Goal: Task Accomplishment & Management: Use online tool/utility

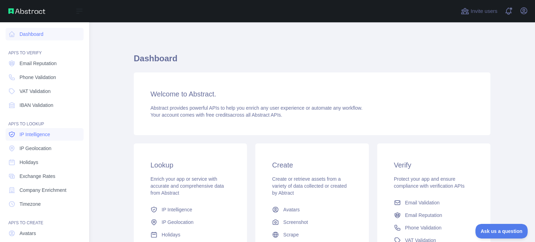
click at [48, 136] on span "IP Intelligence" at bounding box center [35, 134] width 31 height 7
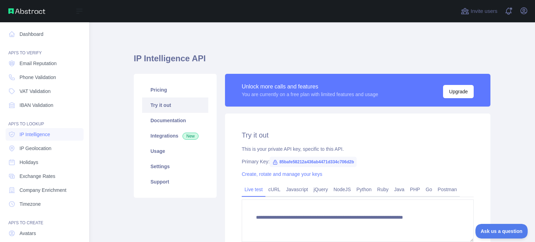
type textarea "**********"
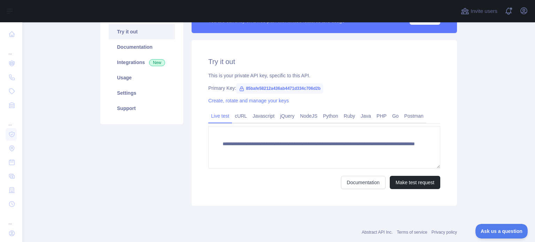
scroll to position [76, 0]
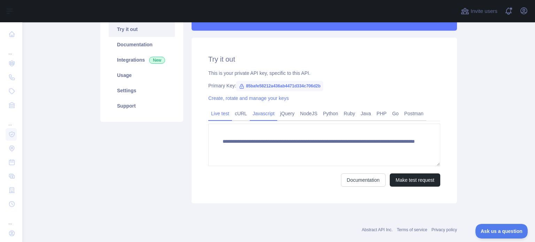
click at [262, 116] on link "Javascript" at bounding box center [264, 113] width 28 height 11
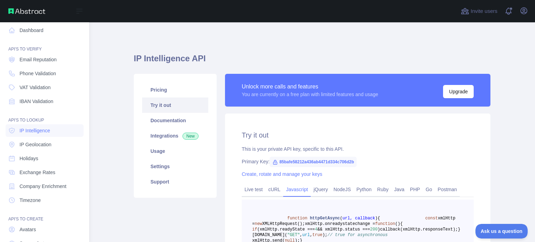
scroll to position [0, 0]
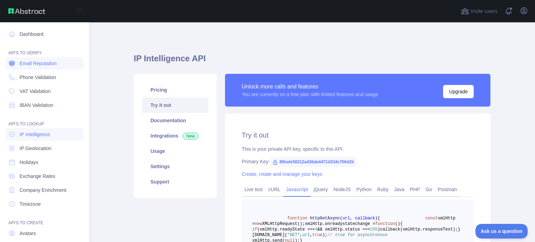
click at [57, 60] on span "Email Reputation" at bounding box center [38, 63] width 37 height 7
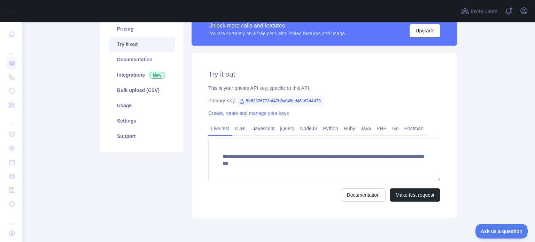
scroll to position [67, 0]
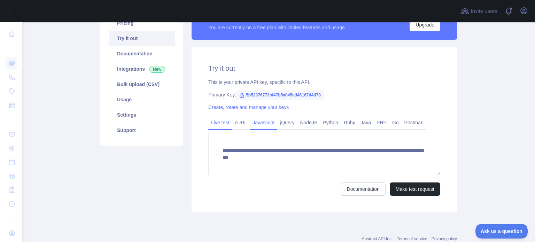
click at [259, 122] on link "Javascript" at bounding box center [264, 122] width 28 height 11
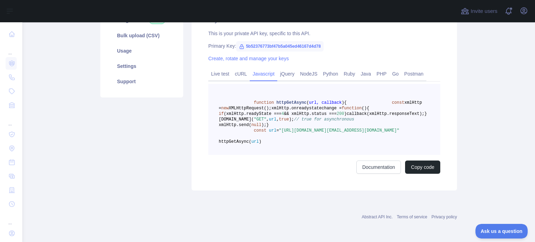
scroll to position [117, 0]
click at [420, 174] on button "Copy code" at bounding box center [422, 167] width 35 height 13
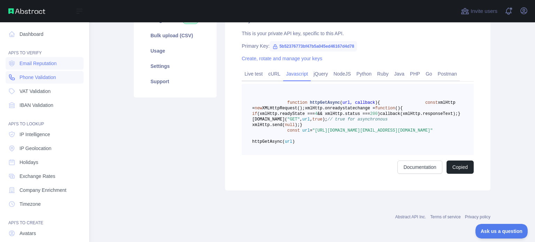
click at [33, 73] on link "Phone Validation" at bounding box center [45, 77] width 78 height 13
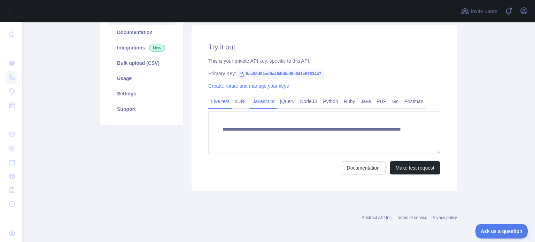
click at [259, 99] on link "Javascript" at bounding box center [264, 101] width 28 height 11
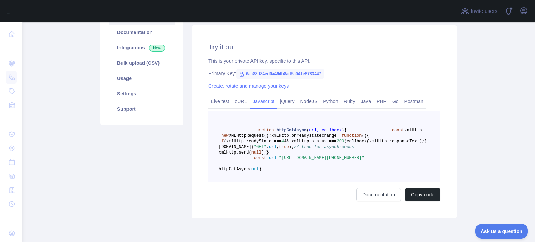
click at [279, 74] on span "6ac88d84ed0a464b8ad5a041e8783447" at bounding box center [280, 74] width 88 height 10
drag, startPoint x: 243, startPoint y: 73, endPoint x: 317, endPoint y: 76, distance: 74.2
click at [317, 76] on span "6ac88d84ed0a464b8ad5a041e8783447" at bounding box center [280, 74] width 88 height 10
click at [345, 71] on div "Primary Key: 6ac88d84ed0a464b8ad5a041e8783447" at bounding box center [324, 73] width 232 height 7
click at [425, 201] on button "Copy code" at bounding box center [422, 194] width 35 height 13
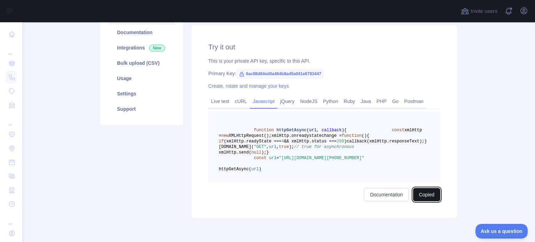
click at [423, 201] on button "Copied" at bounding box center [426, 194] width 27 height 13
click at [425, 201] on button "Copied" at bounding box center [426, 194] width 27 height 13
